Goal: Communication & Community: Connect with others

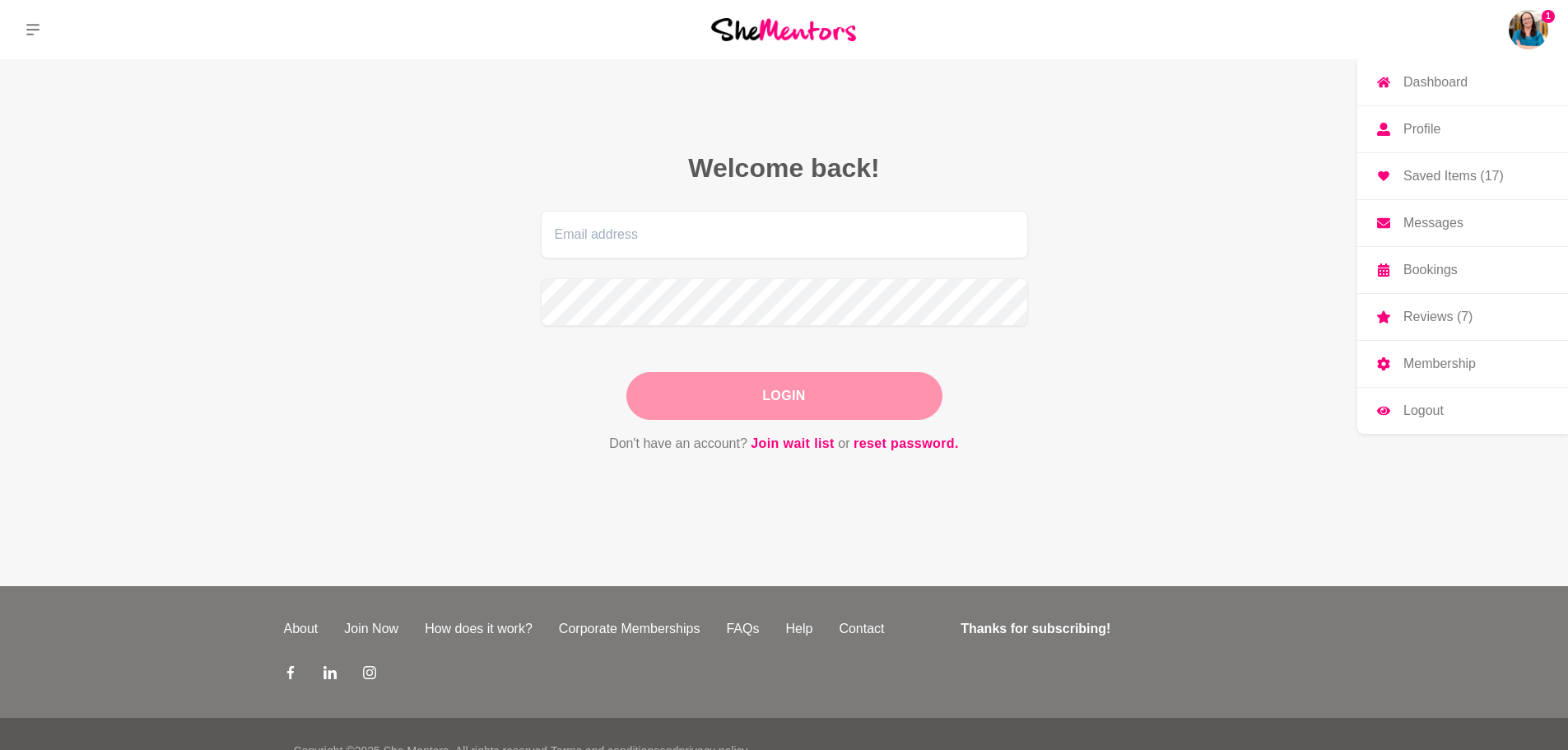
click at [1529, 28] on img at bounding box center [1528, 29] width 39 height 39
click at [1430, 214] on link "Messages" at bounding box center [1462, 223] width 211 height 46
click at [618, 239] on input "email" at bounding box center [784, 235] width 487 height 47
type input "[EMAIL_ADDRESS][DOMAIN_NAME]"
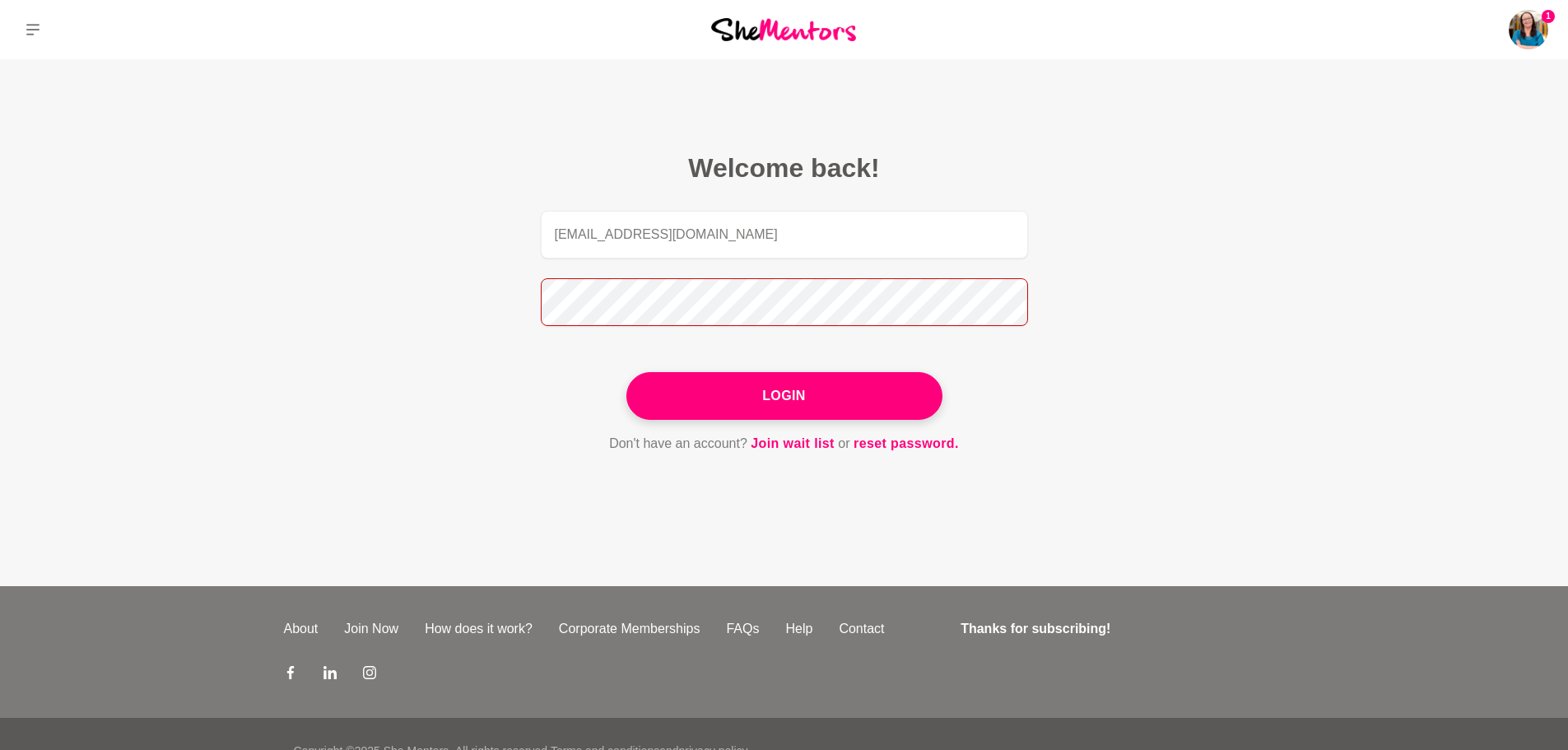
click at [626, 372] on button "Login" at bounding box center [784, 396] width 316 height 47
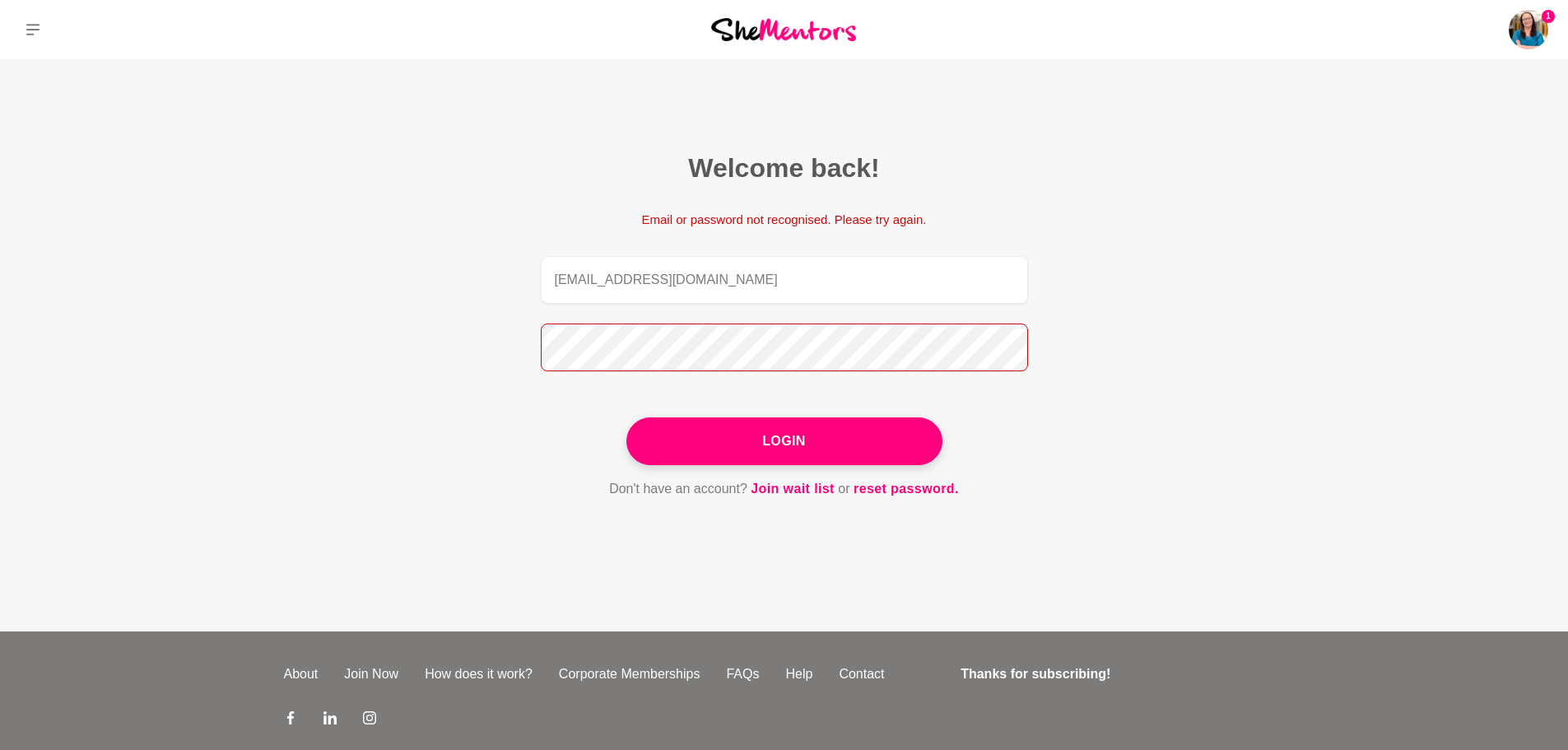
click at [521, 350] on figcaption "Welcome back! Email or password not recognised. Please try again. [EMAIL_ADDRES…" at bounding box center [784, 326] width 580 height 441
click at [626, 417] on button "Login" at bounding box center [784, 441] width 316 height 47
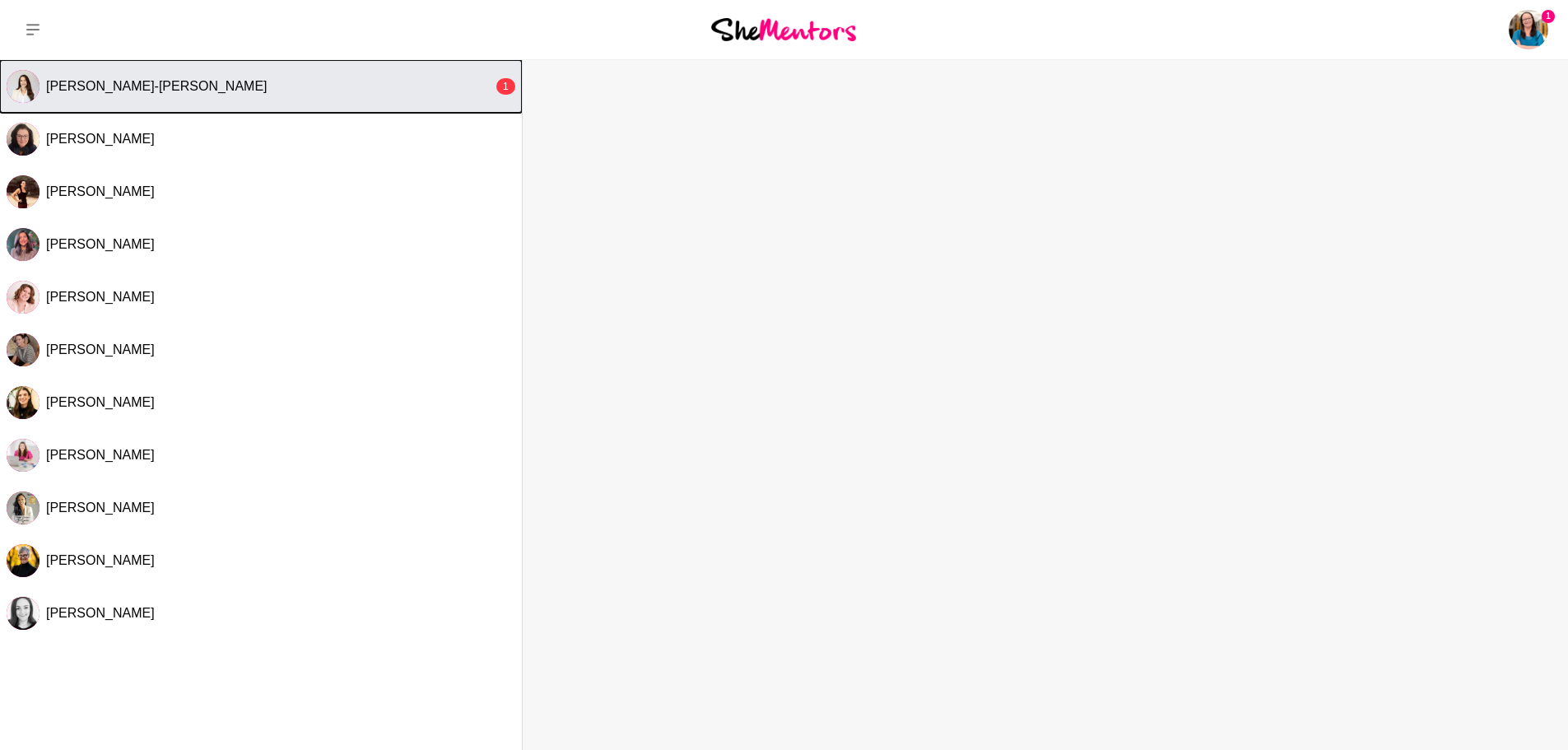
click at [294, 87] on div "[PERSON_NAME]-[PERSON_NAME]" at bounding box center [269, 86] width 447 height 16
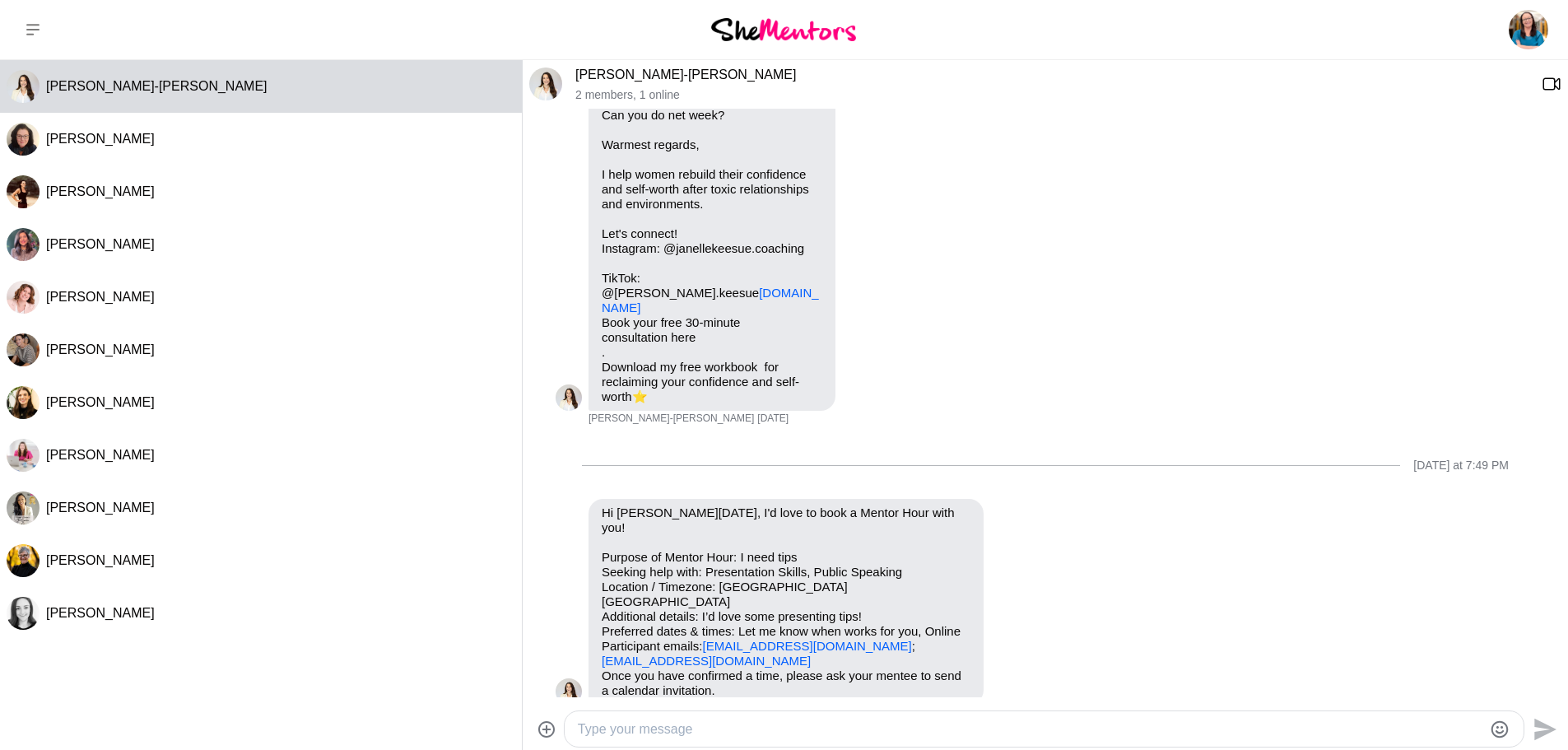
scroll to position [2819, 0]
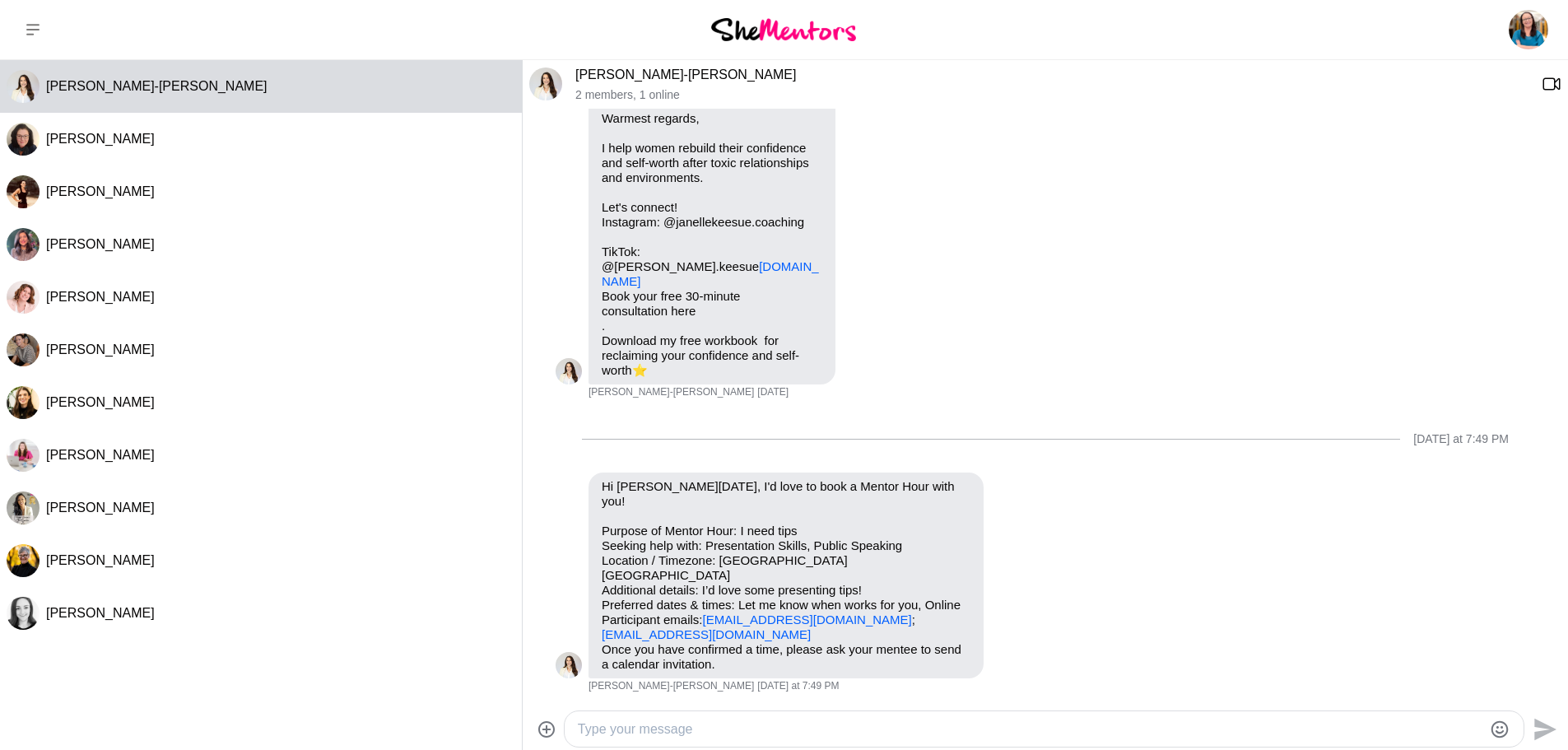
click at [679, 724] on textarea "Type your message" at bounding box center [1030, 729] width 905 height 20
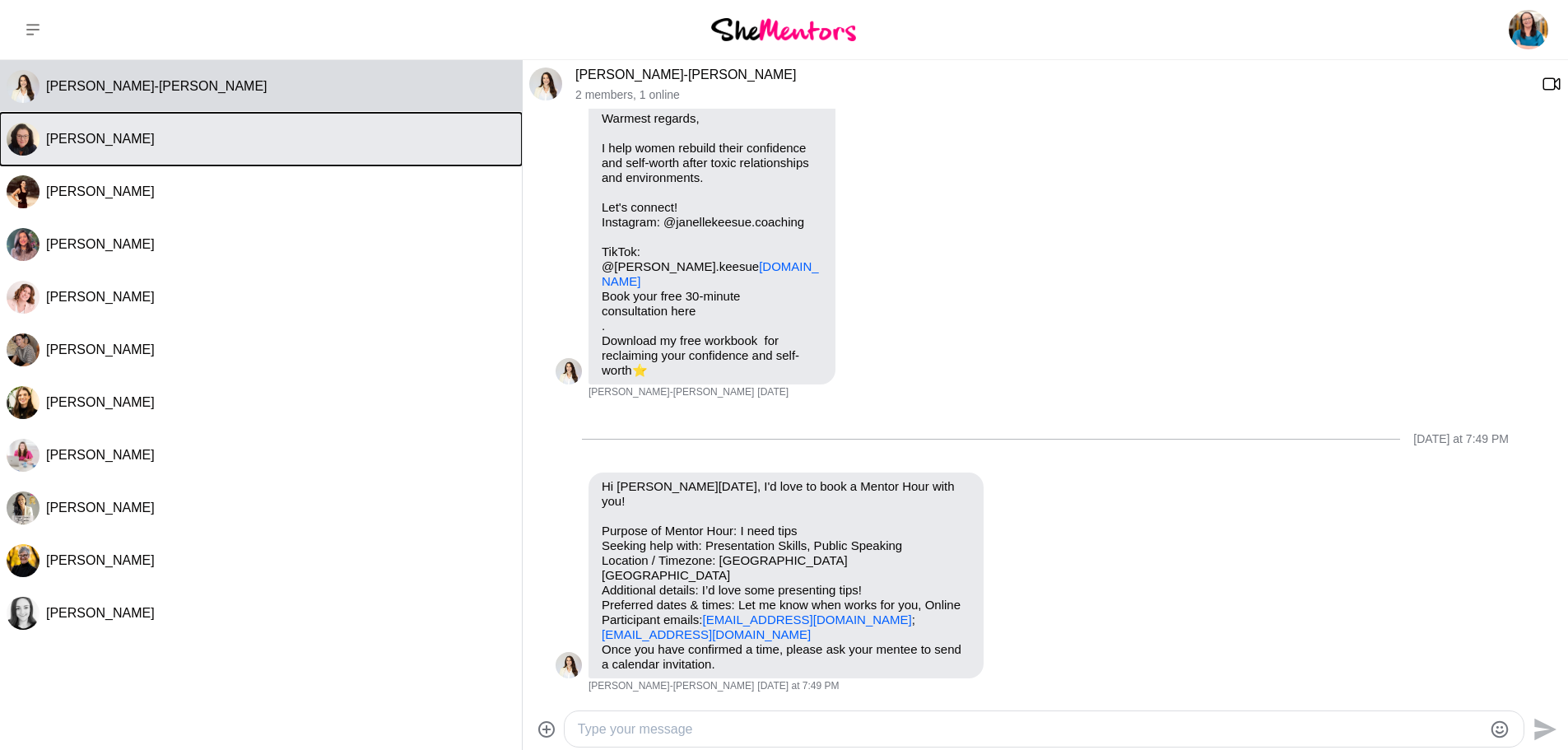
click at [288, 118] on button "[PERSON_NAME]" at bounding box center [260, 139] width 521 height 53
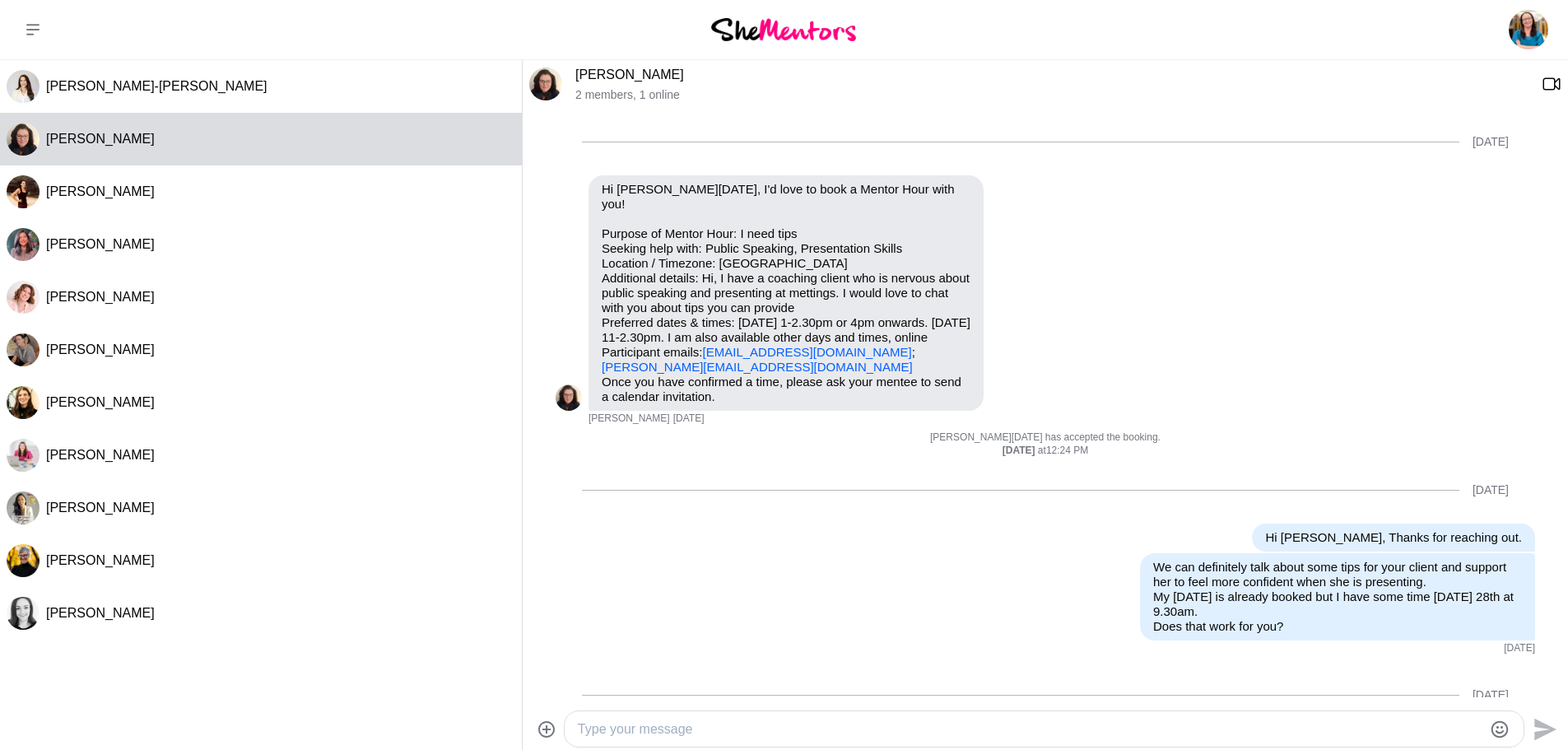
scroll to position [568, 0]
